Goal: Task Accomplishment & Management: Use online tool/utility

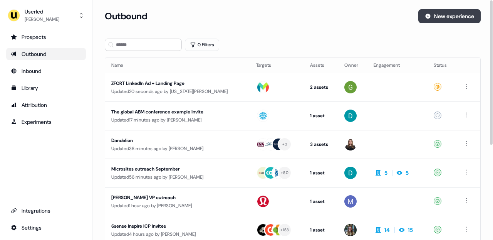
click at [426, 17] on icon at bounding box center [428, 16] width 5 height 5
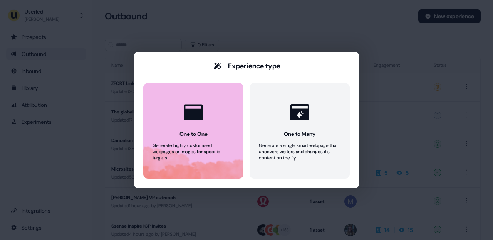
click at [202, 109] on icon at bounding box center [193, 112] width 19 height 16
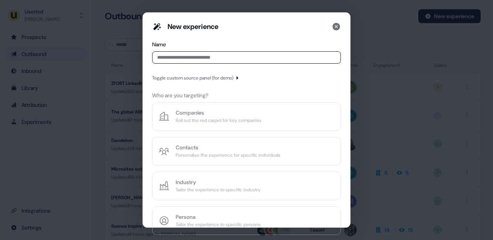
click at [169, 58] on input at bounding box center [246, 57] width 189 height 12
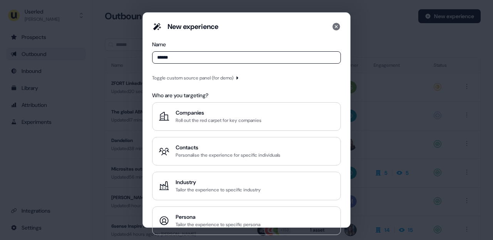
type input "******"
click at [193, 78] on div "Toggle custom source panel (for demo)" at bounding box center [192, 78] width 81 height 8
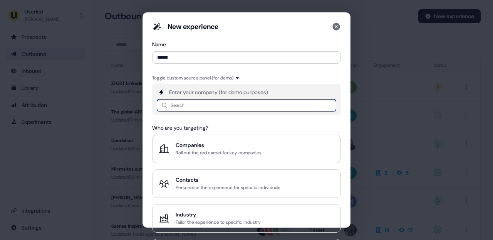
click at [179, 104] on input at bounding box center [246, 105] width 179 height 12
type input "******"
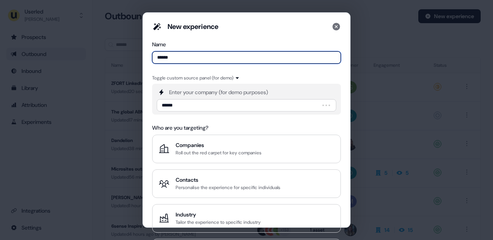
click at [195, 57] on input "******" at bounding box center [246, 57] width 189 height 12
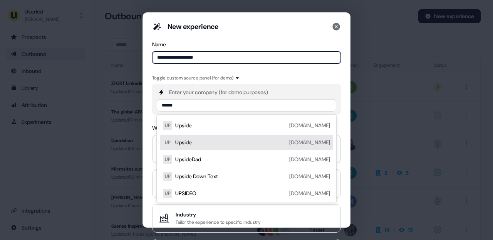
click at [297, 145] on div "Upside upside.com" at bounding box center [252, 141] width 155 height 9
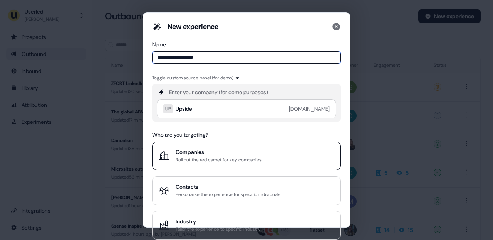
type input "**********"
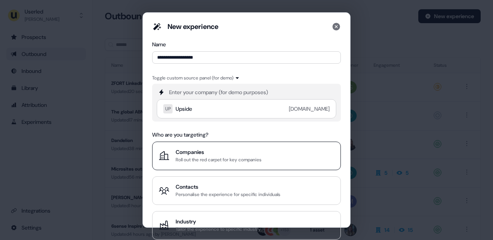
click at [211, 152] on div "Companies" at bounding box center [219, 152] width 86 height 8
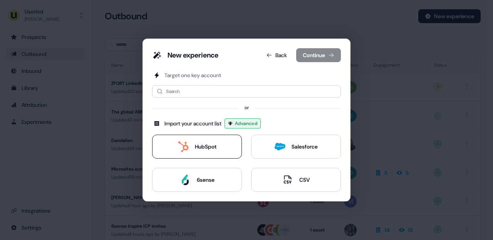
click at [204, 148] on div "HubSpot" at bounding box center [206, 146] width 22 height 8
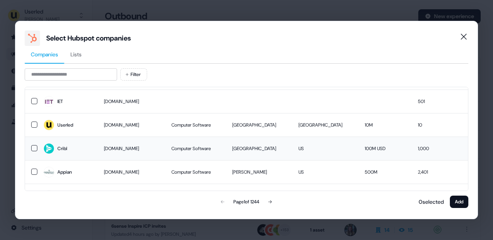
scroll to position [37, 0]
click at [75, 150] on span "Cribl" at bounding box center [68, 147] width 48 height 11
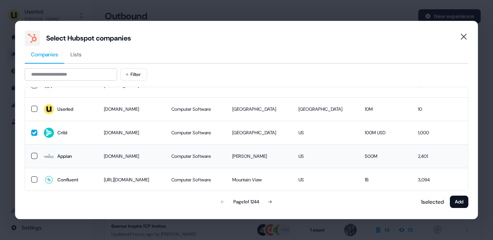
click at [60, 153] on div "Appian" at bounding box center [64, 156] width 15 height 8
click at [83, 184] on span "Confluent" at bounding box center [68, 179] width 48 height 11
click at [459, 199] on button "Add" at bounding box center [459, 201] width 18 height 12
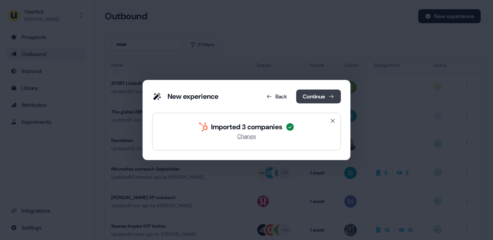
click at [323, 96] on button "Continue" at bounding box center [318, 96] width 45 height 14
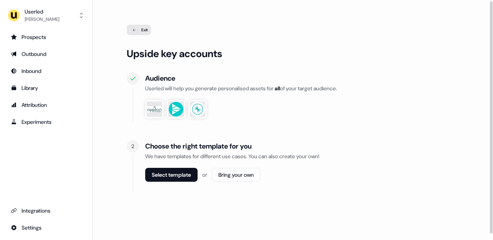
scroll to position [8, 0]
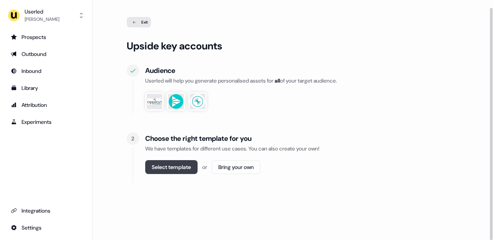
click at [169, 166] on button "Select template" at bounding box center [171, 167] width 52 height 14
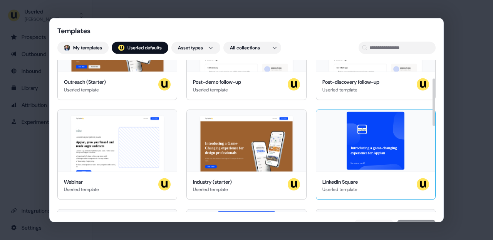
scroll to position [57, 0]
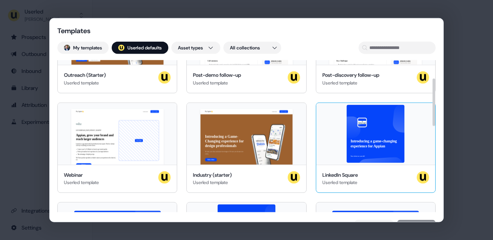
click at [369, 136] on div "Introducing a game-changing experience for Appian See what we can do!" at bounding box center [375, 133] width 119 height 62
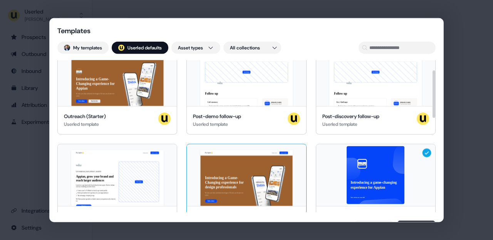
scroll to position [0, 0]
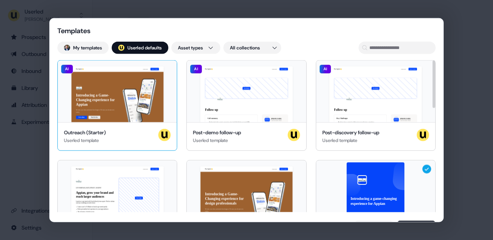
click at [115, 99] on div "Hey Appian 👋 Learn more Book a demo Introducing a Game-Changing experience for …" at bounding box center [117, 91] width 119 height 62
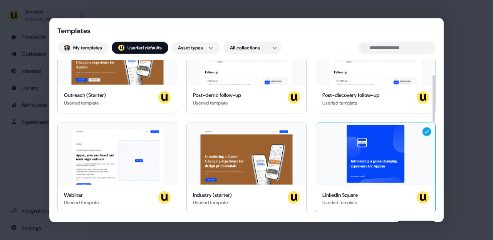
scroll to position [48, 0]
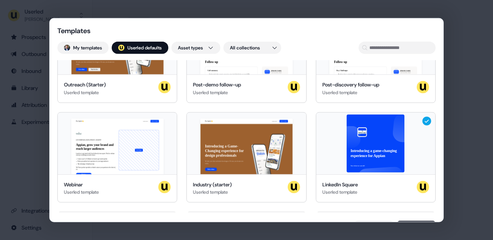
click at [419, 221] on button "Done" at bounding box center [416, 225] width 39 height 11
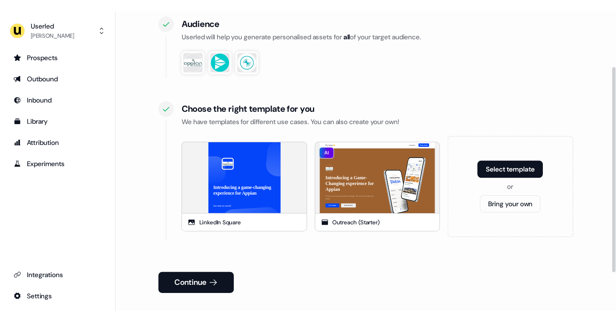
scroll to position [75, 0]
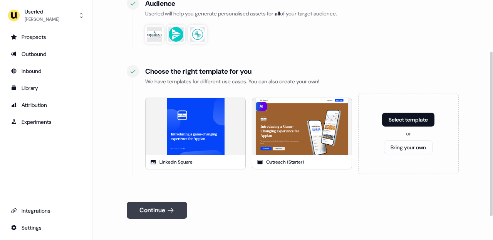
click at [164, 211] on button "Continue" at bounding box center [157, 209] width 60 height 17
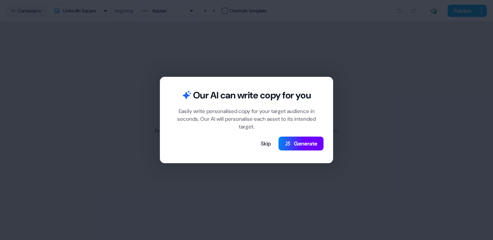
click at [307, 144] on button "Generate" at bounding box center [300, 143] width 45 height 14
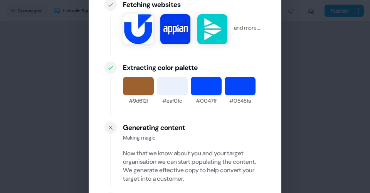
click at [42, 89] on div "Our AI is working This may take up to a minute... Fetching websites and more...…" at bounding box center [185, 96] width 370 height 193
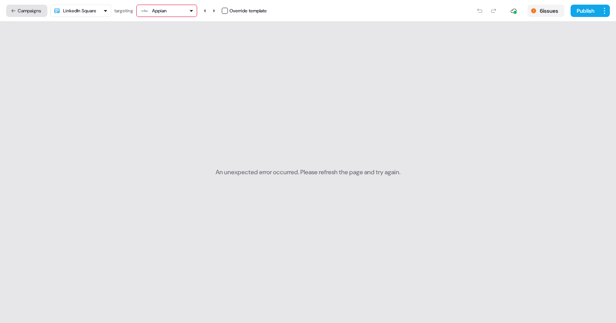
click at [33, 11] on button "Campaigns" at bounding box center [26, 11] width 41 height 12
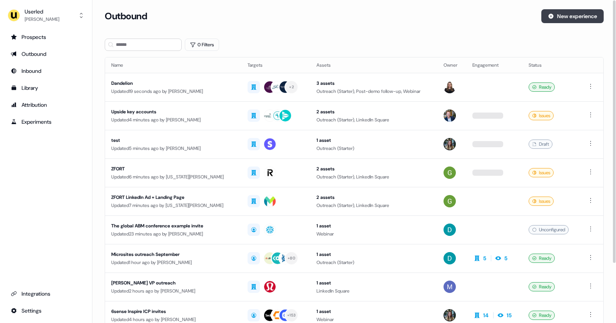
click at [563, 12] on button "New experience" at bounding box center [572, 16] width 62 height 14
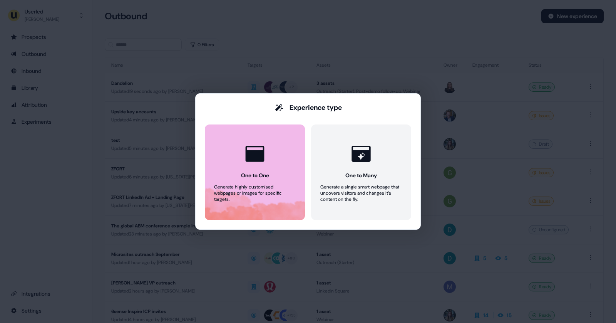
click at [256, 189] on div "Generate highly customised webpages or images for specific targets." at bounding box center [255, 193] width 82 height 18
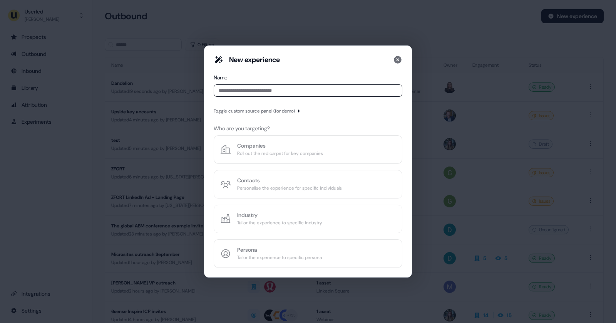
click at [267, 115] on div "Toggle custom source panel (for demo)" at bounding box center [254, 111] width 81 height 8
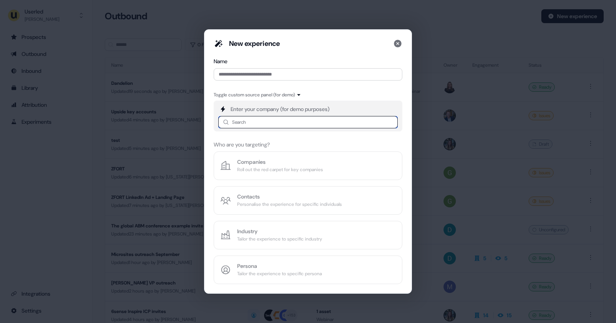
click at [259, 122] on input at bounding box center [307, 122] width 179 height 12
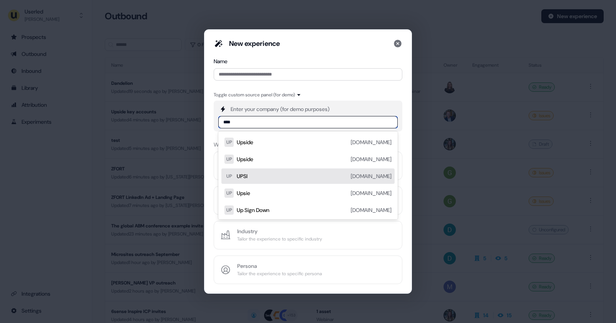
type input "****"
click at [211, 167] on div "New experience Name Toggle custom source panel (for demo) Enter your company (f…" at bounding box center [308, 161] width 208 height 264
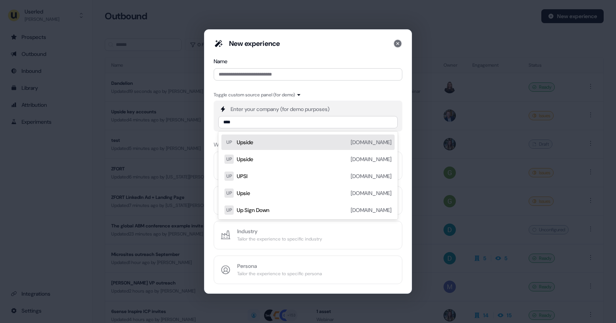
click at [397, 45] on icon at bounding box center [398, 44] width 8 height 8
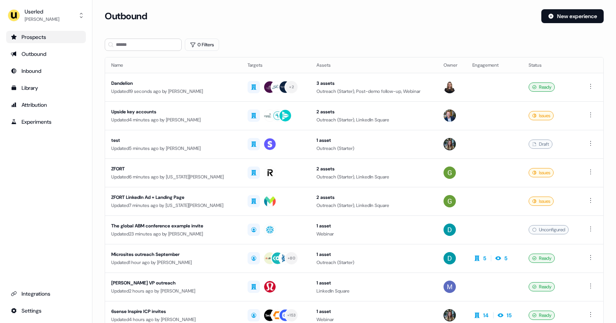
click at [52, 36] on div "Prospects" at bounding box center [46, 37] width 70 height 8
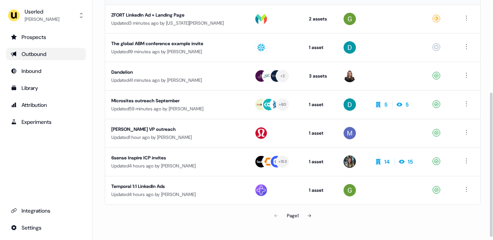
scroll to position [154, 0]
click at [202, 189] on div "Temporal 1:1 LinkedIn Ads" at bounding box center [172, 186] width 123 height 8
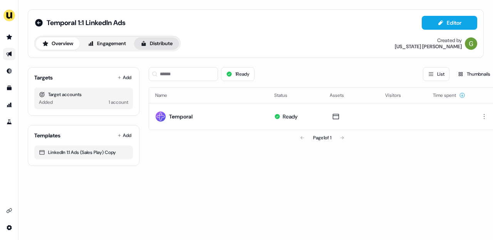
click at [157, 47] on button "Distribute" at bounding box center [156, 43] width 45 height 12
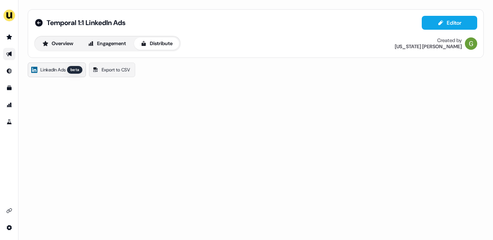
click at [69, 69] on link "LinkedIn Ads beta" at bounding box center [57, 69] width 58 height 15
click at [57, 69] on span "LinkedIn Ads" at bounding box center [52, 70] width 25 height 8
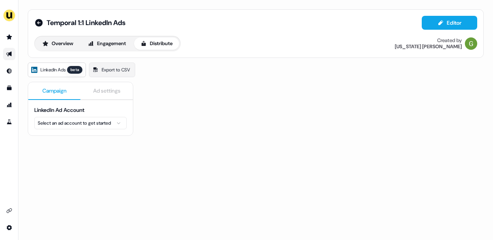
click at [84, 124] on html "For the best experience switch devices to a bigger screen. Go to Userled.io Tem…" at bounding box center [246, 120] width 493 height 240
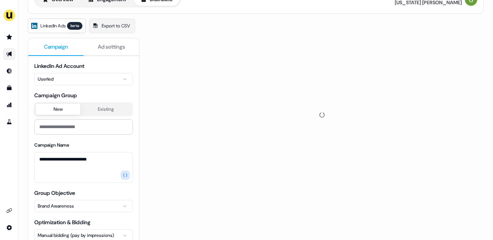
scroll to position [46, 0]
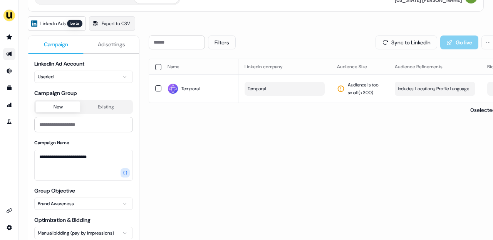
click at [156, 91] on button "button" at bounding box center [158, 88] width 6 height 6
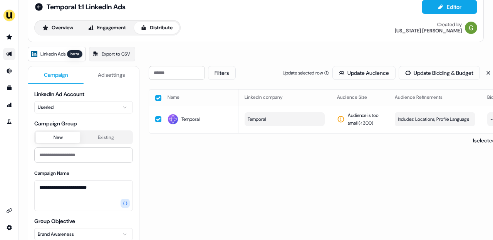
scroll to position [7, 0]
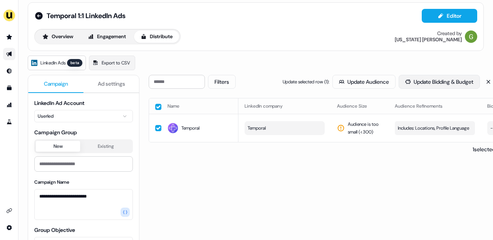
click at [418, 84] on button "Update Bidding & Budget" at bounding box center [439, 82] width 81 height 14
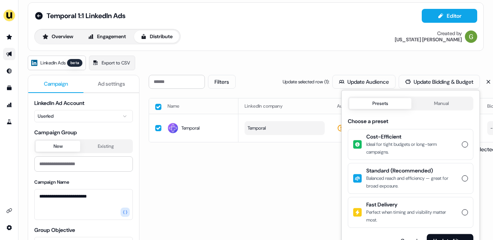
click at [416, 142] on div "Ideal for tight budgets or long-term campaigns." at bounding box center [411, 147] width 91 height 15
click at [462, 142] on button "Cost-Efficient Ideal for tight budgets or long-term campaigns." at bounding box center [465, 144] width 6 height 6
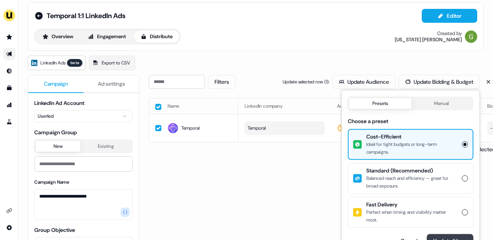
click at [440, 236] on button "Update 1 item" at bounding box center [450, 240] width 47 height 14
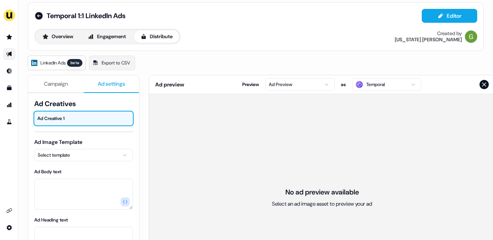
click at [108, 83] on span "Ad settings" at bounding box center [111, 84] width 27 height 8
click at [317, 87] on html "For the best experience switch devices to a bigger screen. Go to Userled.io Tem…" at bounding box center [246, 120] width 493 height 240
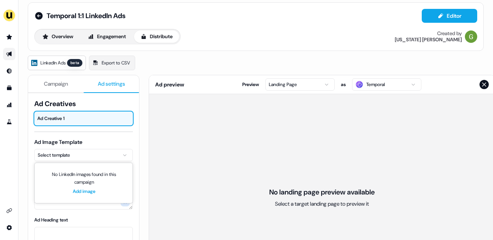
click at [117, 153] on html "For the best experience switch devices to a bigger screen. Go to Userled.io Tem…" at bounding box center [246, 120] width 493 height 240
click at [81, 138] on html "For the best experience switch devices to a bigger screen. Go to Userled.io Tem…" at bounding box center [246, 120] width 493 height 240
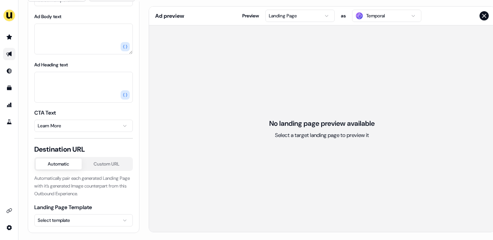
scroll to position [80, 0]
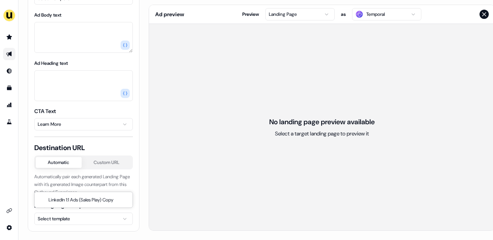
click at [77, 215] on html "For the best experience switch devices to a bigger screen. Go to Userled.io Tem…" at bounding box center [246, 120] width 493 height 240
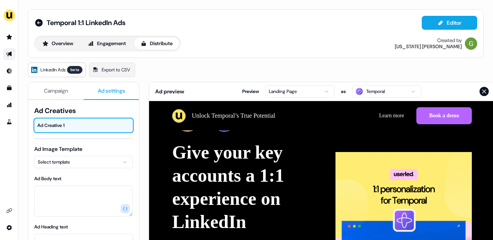
scroll to position [59, 0]
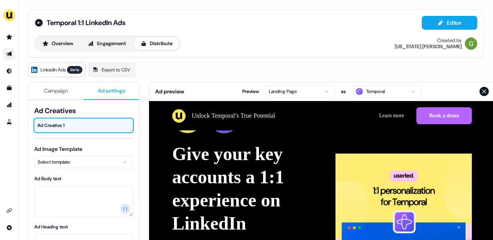
click at [56, 92] on span "Campaign" at bounding box center [56, 91] width 24 height 8
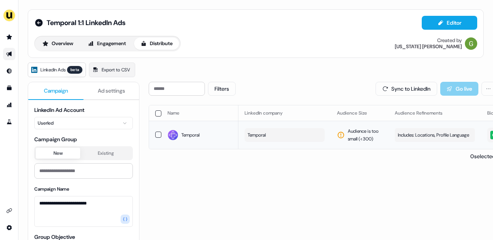
click at [284, 131] on button "Temporal" at bounding box center [285, 135] width 80 height 14
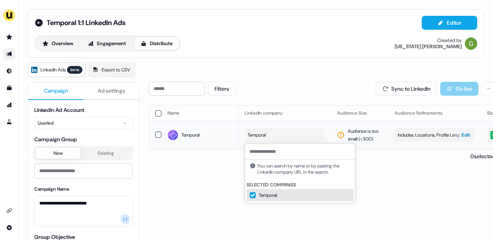
click at [405, 140] on button "Includes: Locations, Profile Language Edit" at bounding box center [435, 135] width 80 height 14
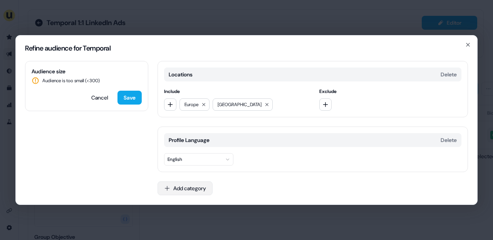
click at [193, 186] on button "Add category" at bounding box center [185, 188] width 55 height 14
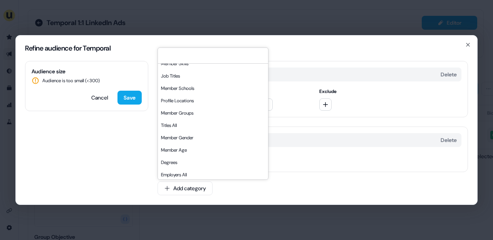
scroll to position [121, 0]
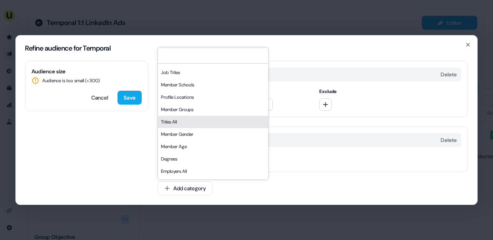
click at [164, 16] on div "Refine audience for Temporal Audience size Audience is too small (< 300 ) Cance…" at bounding box center [246, 120] width 493 height 240
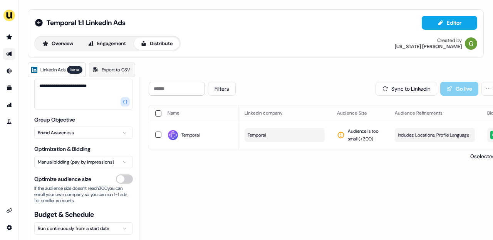
scroll to position [125, 0]
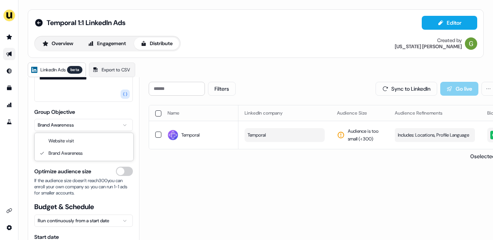
click at [77, 125] on html "**********" at bounding box center [246, 120] width 493 height 240
click at [71, 112] on html "**********" at bounding box center [246, 120] width 493 height 240
click at [72, 158] on html "**********" at bounding box center [246, 120] width 493 height 240
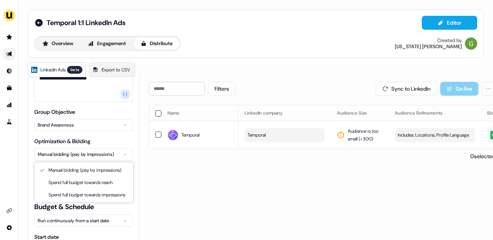
click at [83, 206] on html "**********" at bounding box center [246, 120] width 493 height 240
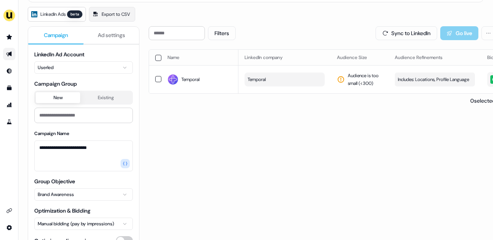
scroll to position [0, 0]
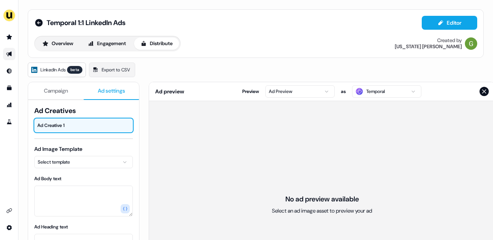
click at [103, 88] on span "Ad settings" at bounding box center [111, 91] width 27 height 8
click at [54, 90] on span "Campaign" at bounding box center [56, 91] width 24 height 8
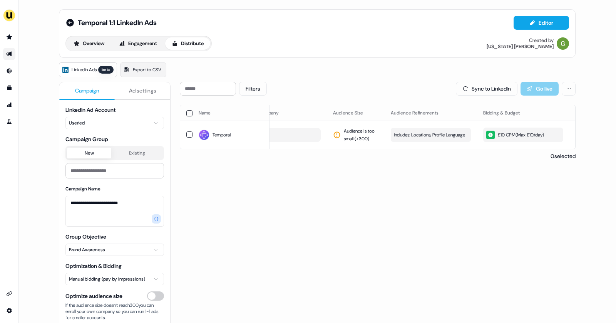
scroll to position [0, 35]
click at [69, 21] on icon at bounding box center [70, 23] width 8 height 8
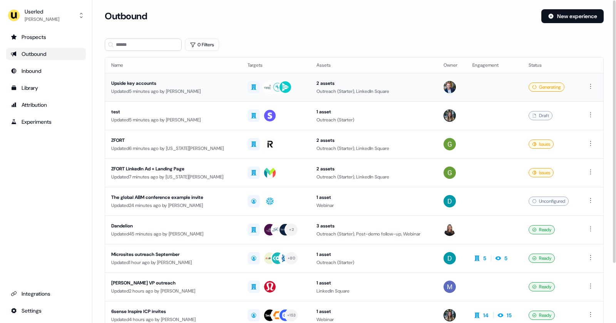
click at [224, 79] on div "Upside key accounts" at bounding box center [173, 83] width 124 height 8
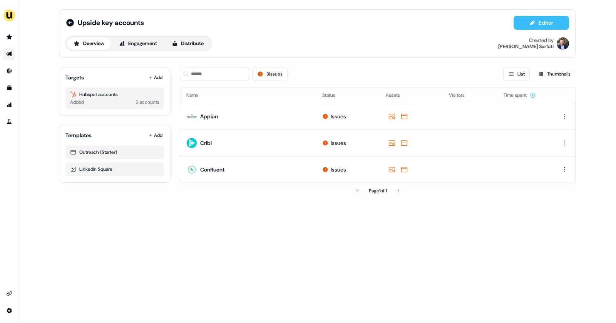
click at [493, 23] on button "Editor" at bounding box center [541, 23] width 55 height 14
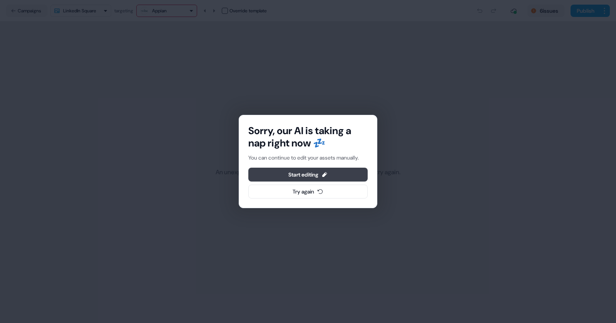
click at [303, 172] on button "Start editing" at bounding box center [307, 175] width 119 height 14
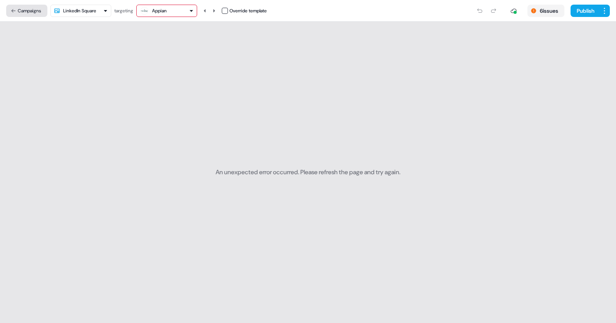
click at [32, 6] on button "Campaigns" at bounding box center [26, 11] width 41 height 12
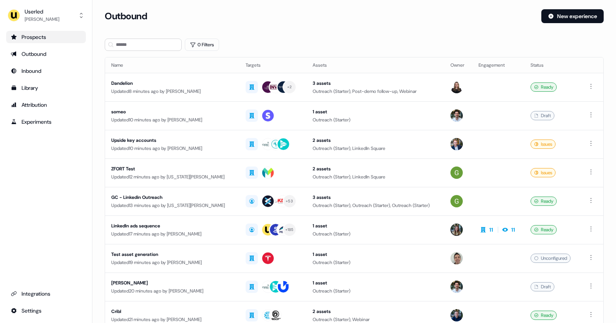
click at [45, 43] on link "Prospects" at bounding box center [46, 37] width 80 height 12
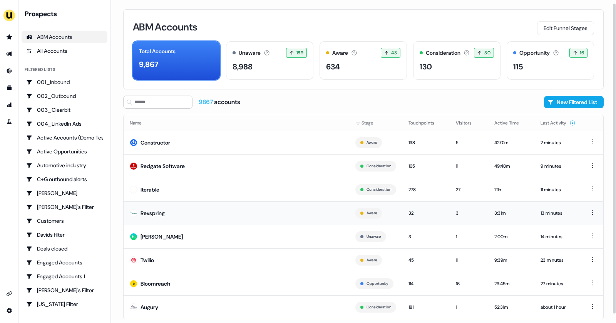
scroll to position [13, 0]
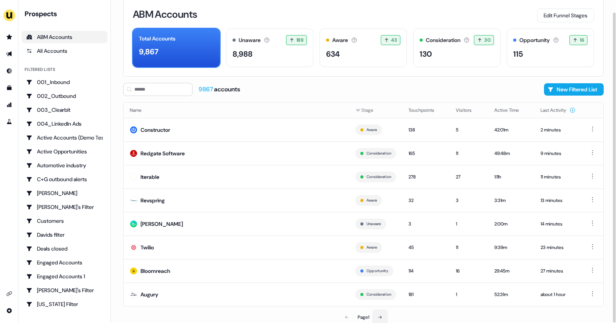
click at [382, 239] on icon at bounding box center [380, 317] width 5 height 5
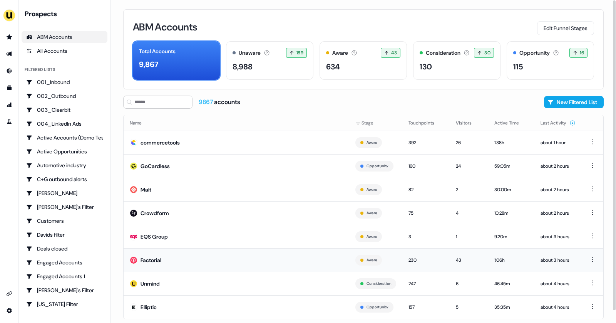
scroll to position [13, 0]
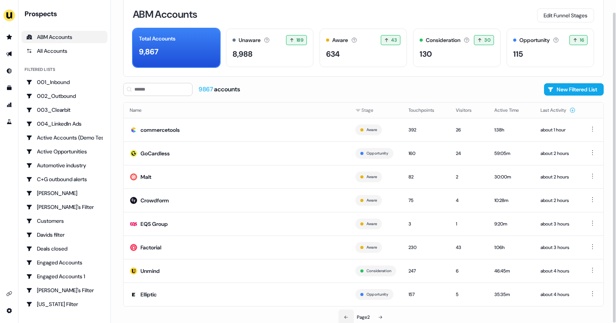
click at [345, 239] on icon at bounding box center [346, 317] width 5 height 5
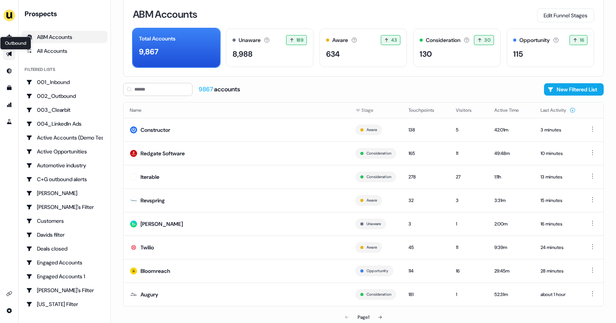
click at [8, 53] on icon "Go to outbound experience" at bounding box center [8, 54] width 5 height 5
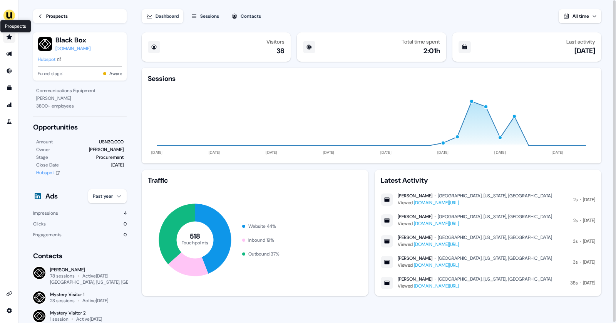
click at [8, 37] on icon "Go to prospects" at bounding box center [9, 36] width 5 height 5
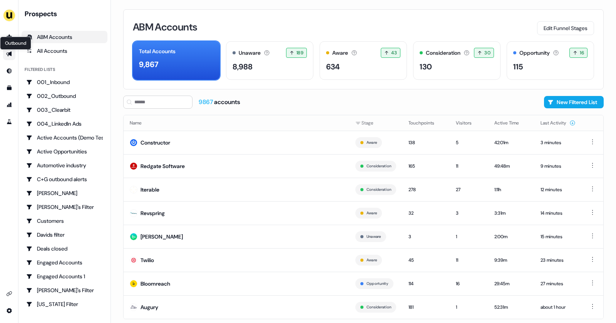
click at [9, 55] on icon "Go to outbound experience" at bounding box center [9, 54] width 6 height 6
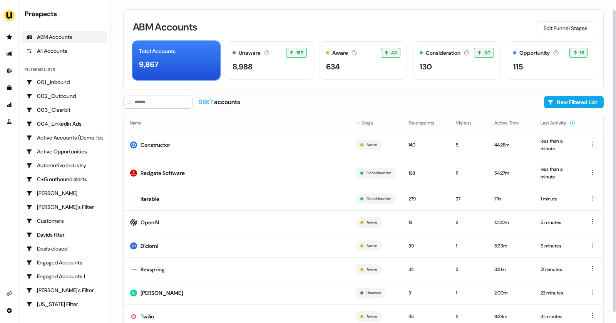
scroll to position [22, 0]
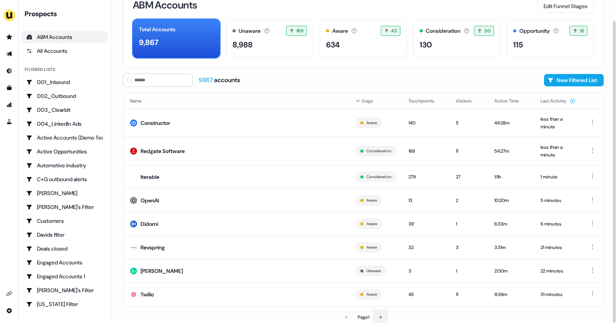
click at [380, 312] on button at bounding box center [379, 316] width 15 height 15
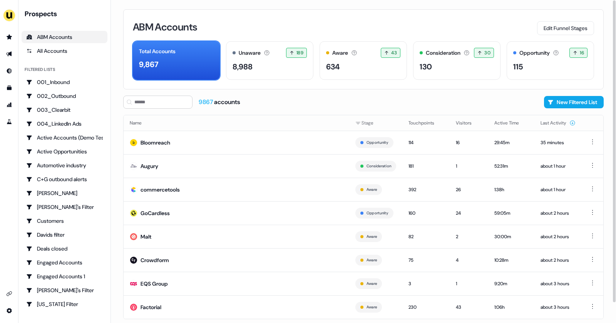
scroll to position [13, 0]
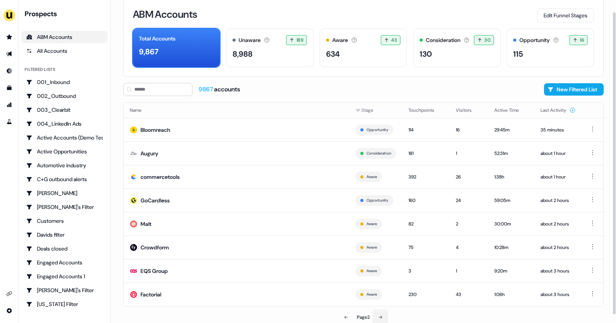
click at [381, 316] on icon at bounding box center [380, 317] width 5 height 5
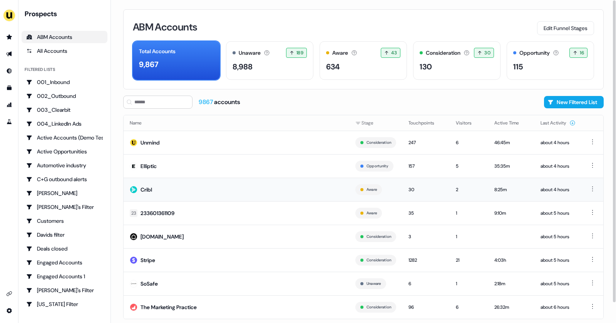
scroll to position [13, 0]
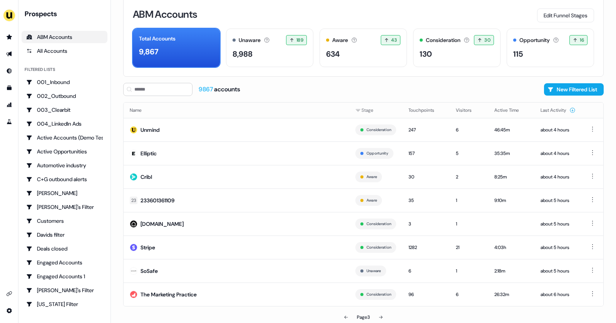
click at [9, 53] on icon "Go to outbound experience" at bounding box center [8, 54] width 5 height 5
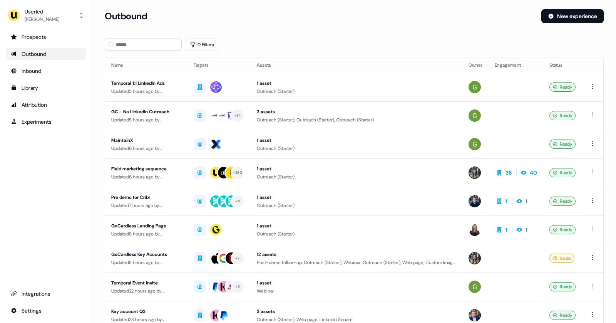
click at [41, 52] on div "Outbound" at bounding box center [46, 54] width 70 height 8
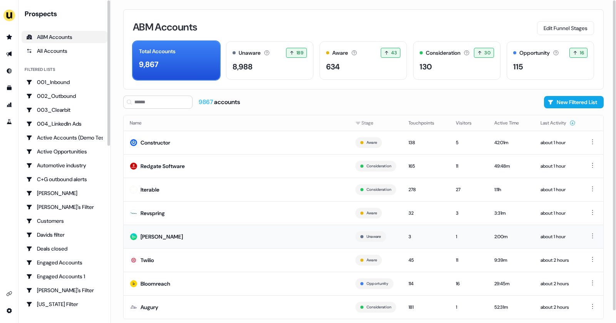
scroll to position [13, 0]
